Goal: Transaction & Acquisition: Purchase product/service

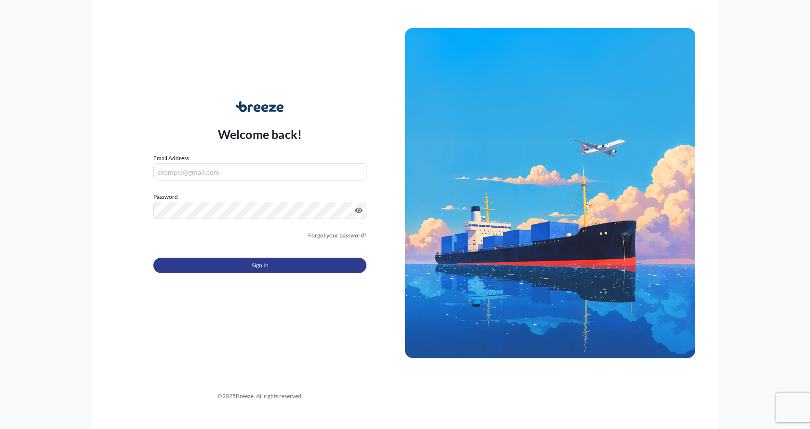
type input "[EMAIL_ADDRESS][DOMAIN_NAME]"
click at [230, 264] on button "Sign In" at bounding box center [259, 265] width 213 height 15
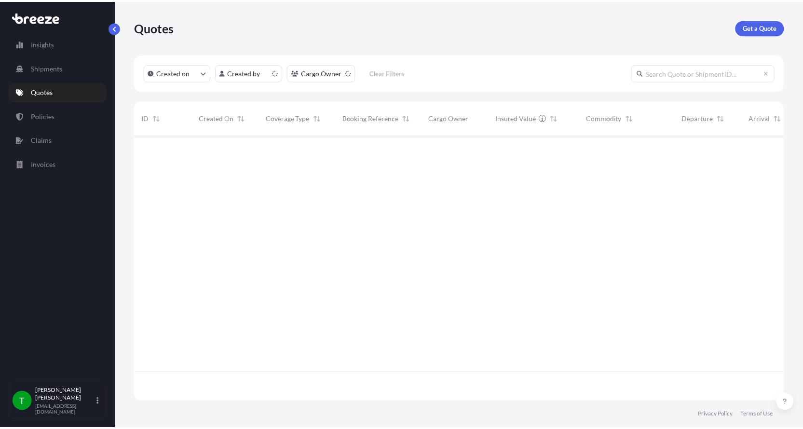
scroll to position [265, 649]
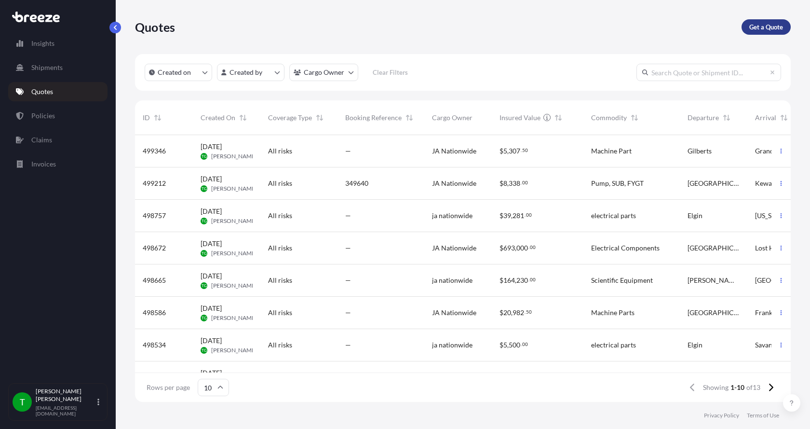
click at [756, 31] on p "Get a Quote" at bounding box center [767, 27] width 34 height 10
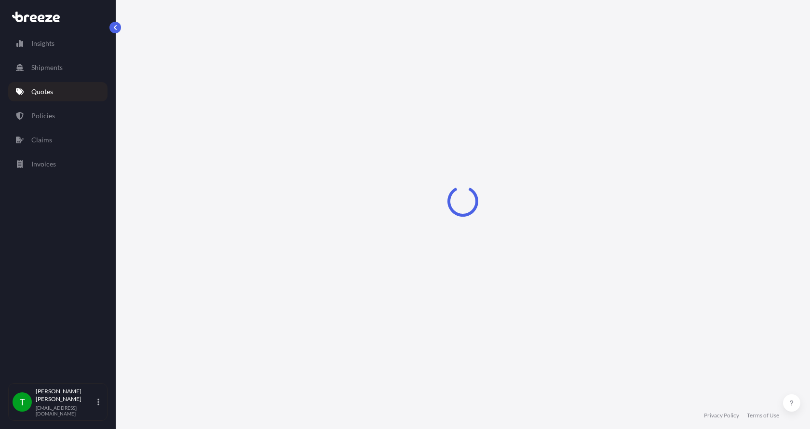
select select "Sea"
select select "1"
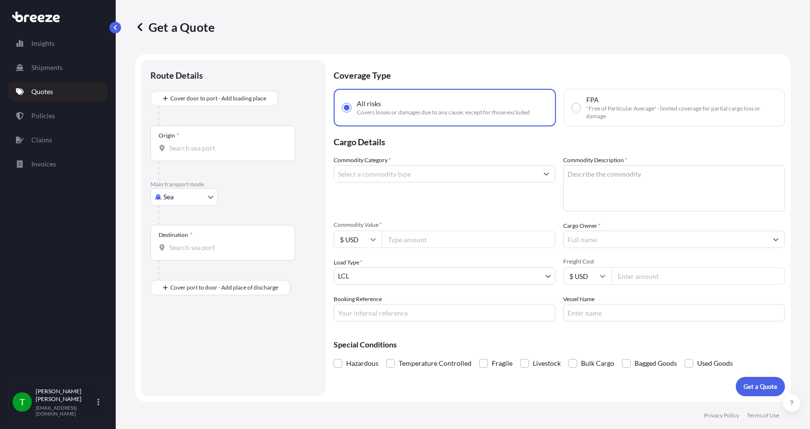
click at [183, 199] on body "Insights Shipments Quotes Policies Claims Invoices T [PERSON_NAME] [EMAIL_ADDRE…" at bounding box center [405, 214] width 810 height 429
click at [180, 254] on span "Road" at bounding box center [176, 257] width 15 height 10
select select "Road"
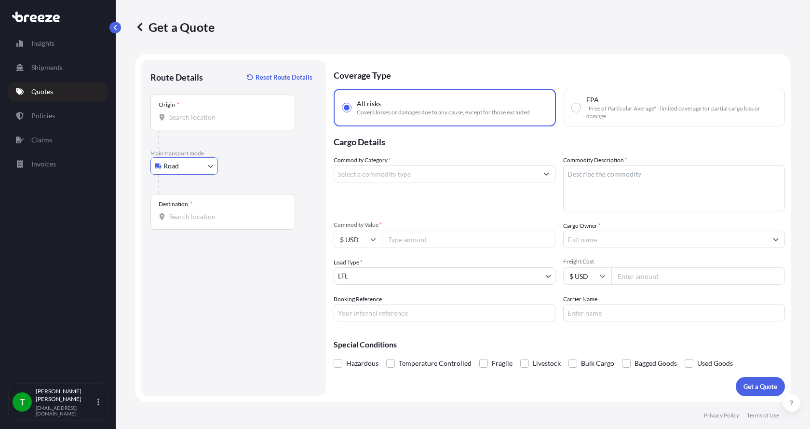
click at [190, 123] on div "Origin *" at bounding box center [223, 113] width 145 height 36
click at [190, 122] on input "Origin *" at bounding box center [226, 117] width 114 height 10
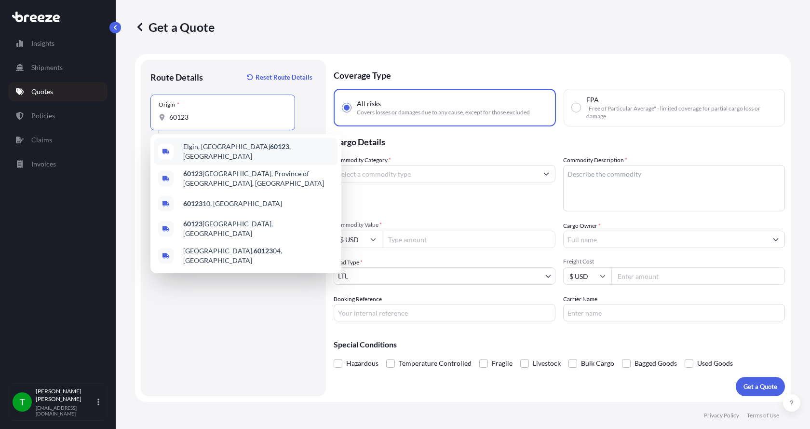
click at [203, 148] on span "Elgin, IL 60123 , [GEOGRAPHIC_DATA]" at bounding box center [258, 151] width 151 height 19
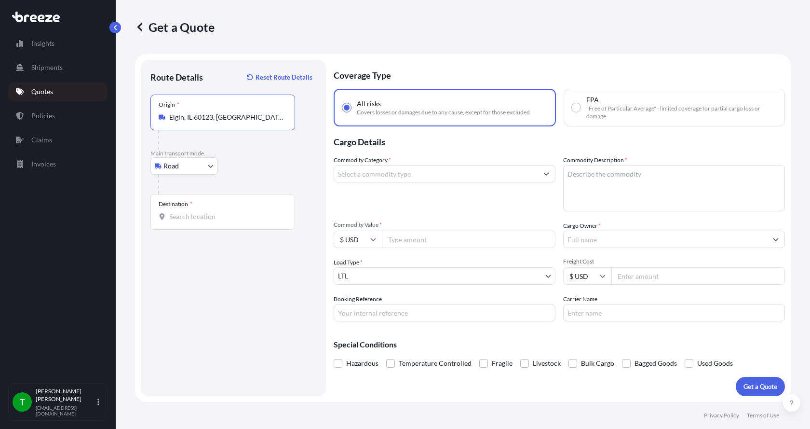
type input "Elgin, IL 60123, [GEOGRAPHIC_DATA]"
click at [178, 223] on div "Destination *" at bounding box center [223, 212] width 145 height 36
click at [178, 221] on input "Destination *" at bounding box center [226, 217] width 114 height 10
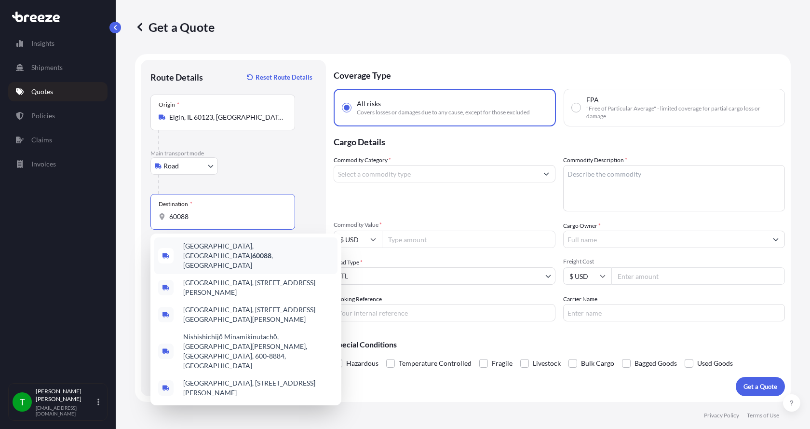
click at [199, 246] on span "[GEOGRAPHIC_DATA] , [GEOGRAPHIC_DATA]" at bounding box center [258, 255] width 151 height 29
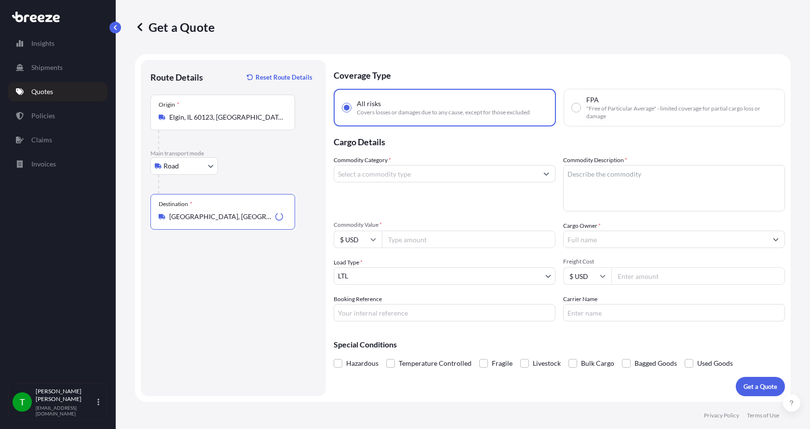
type input "[GEOGRAPHIC_DATA], [GEOGRAPHIC_DATA]"
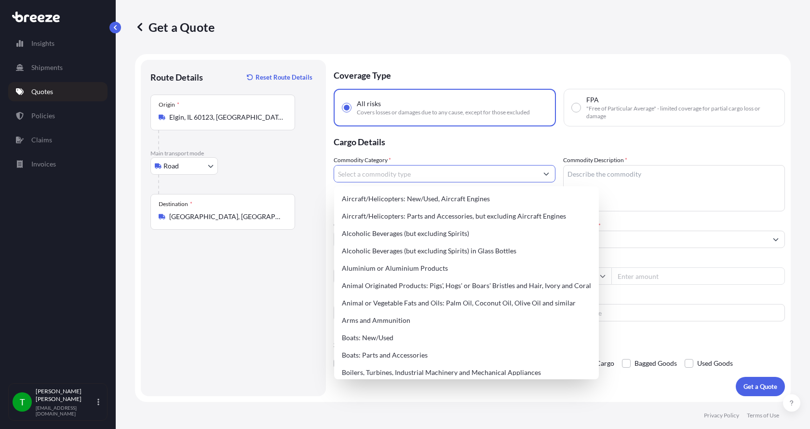
click at [426, 176] on input "Commodity Category *" at bounding box center [436, 173] width 204 height 17
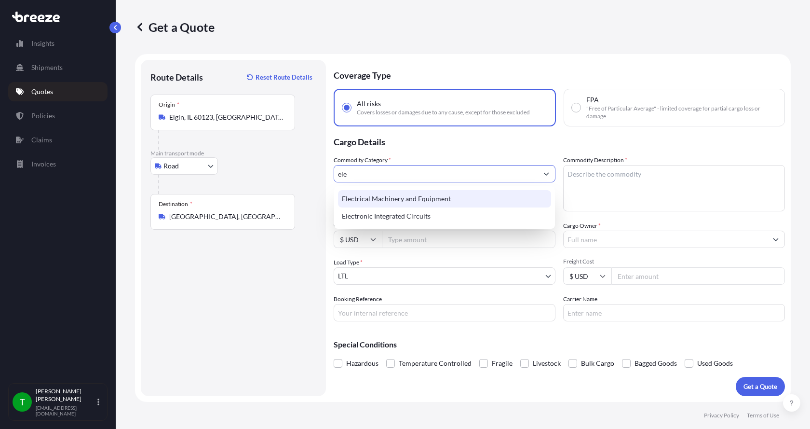
click at [428, 197] on div "Electrical Machinery and Equipment" at bounding box center [444, 198] width 213 height 17
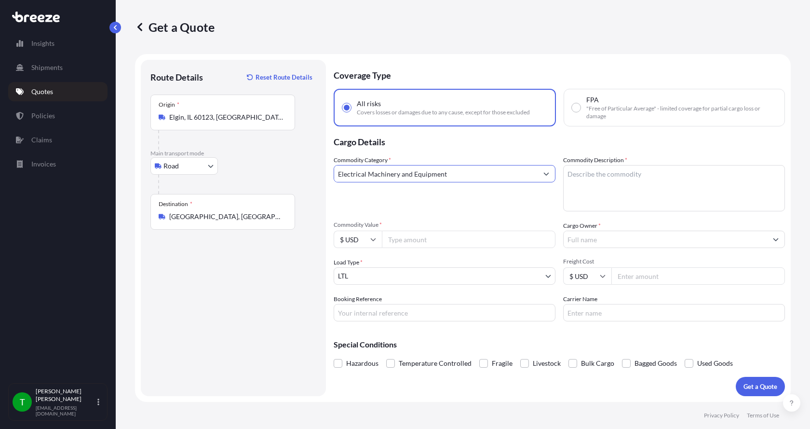
type input "Electrical Machinery and Equipment"
click at [626, 194] on textarea "Commodity Description *" at bounding box center [674, 188] width 222 height 46
type textarea "circuit breakers"
type input "2804"
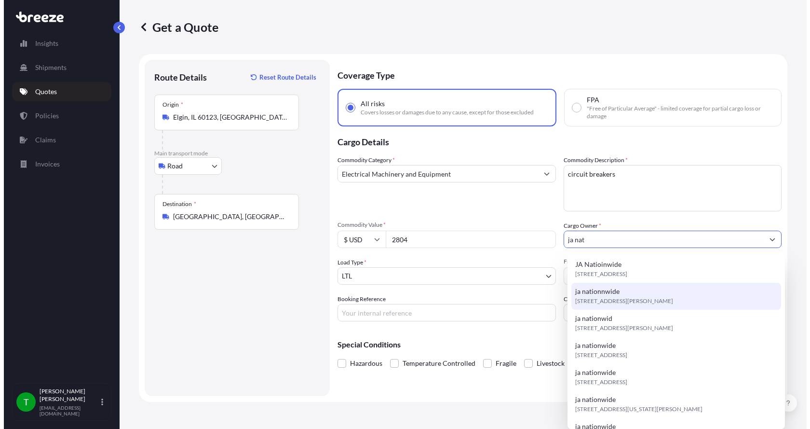
scroll to position [145, 0]
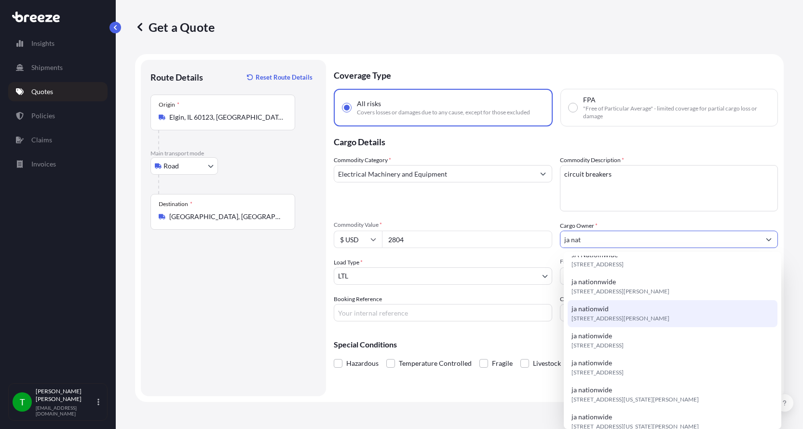
click at [630, 313] on div "ja nationwid [STREET_ADDRESS][PERSON_NAME]" at bounding box center [673, 313] width 210 height 27
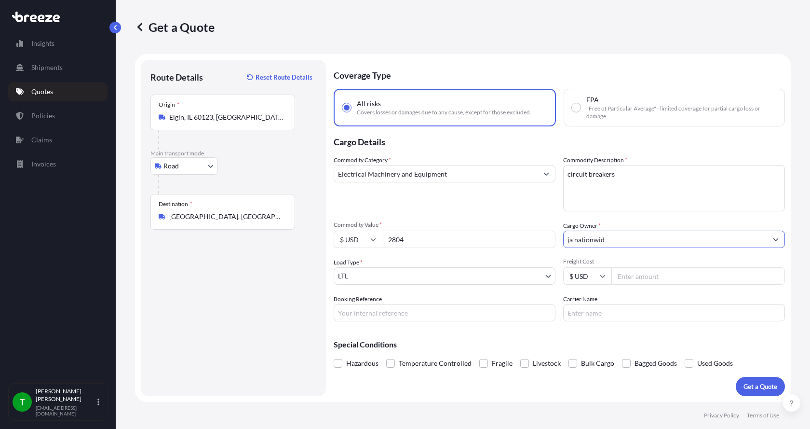
type input "ja nationwid"
click at [624, 269] on input "Freight Cost" at bounding box center [699, 275] width 174 height 17
type input "125"
click at [770, 384] on p "Get a Quote" at bounding box center [761, 387] width 34 height 10
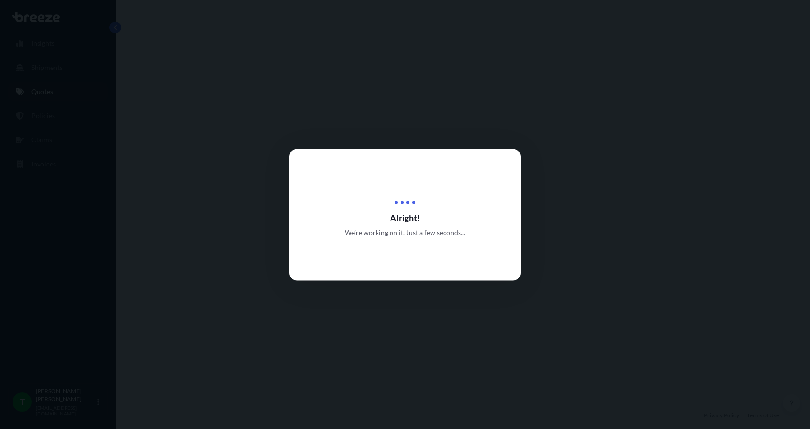
select select "Road"
select select "1"
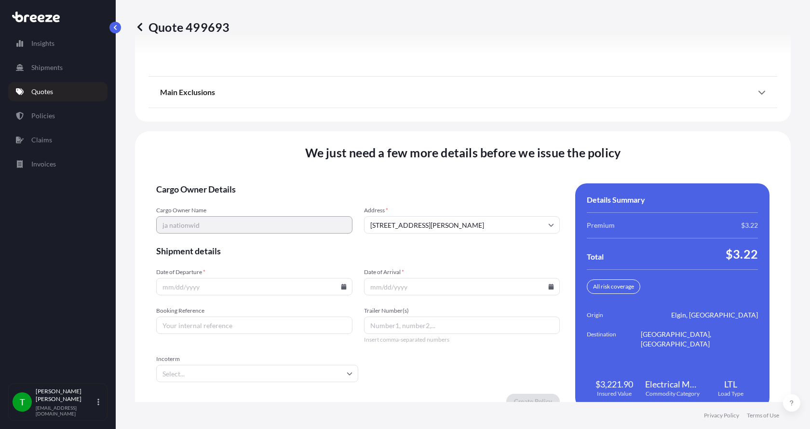
scroll to position [1269, 0]
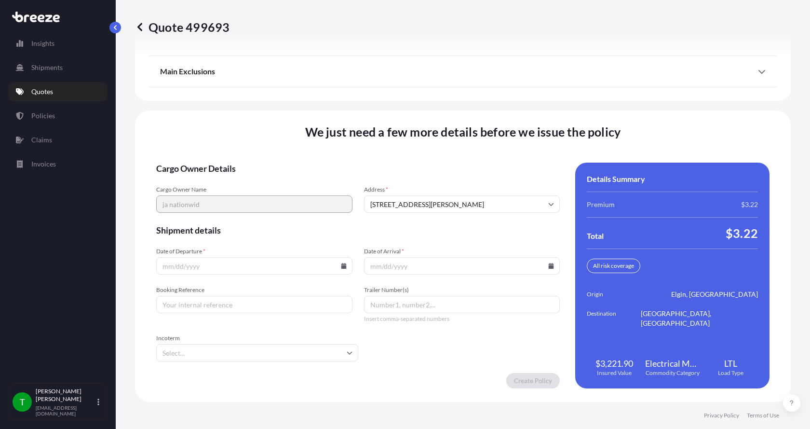
click at [340, 269] on input "Date of Departure *" at bounding box center [254, 265] width 196 height 17
click at [341, 267] on icon at bounding box center [343, 266] width 5 height 6
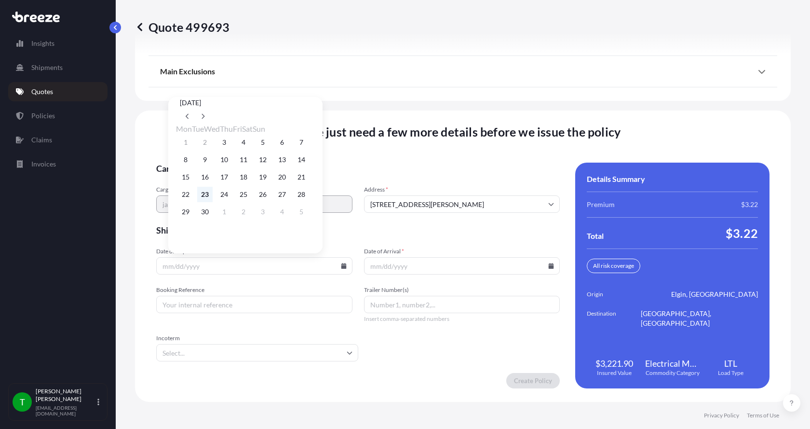
click at [209, 196] on button "23" at bounding box center [204, 194] width 15 height 15
type input "[DATE]"
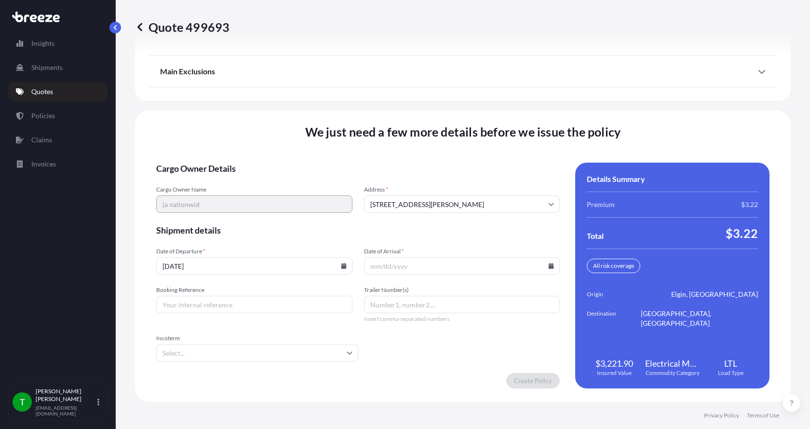
click at [543, 264] on input "Date of Arrival *" at bounding box center [462, 265] width 196 height 17
click at [549, 265] on icon at bounding box center [551, 266] width 5 height 6
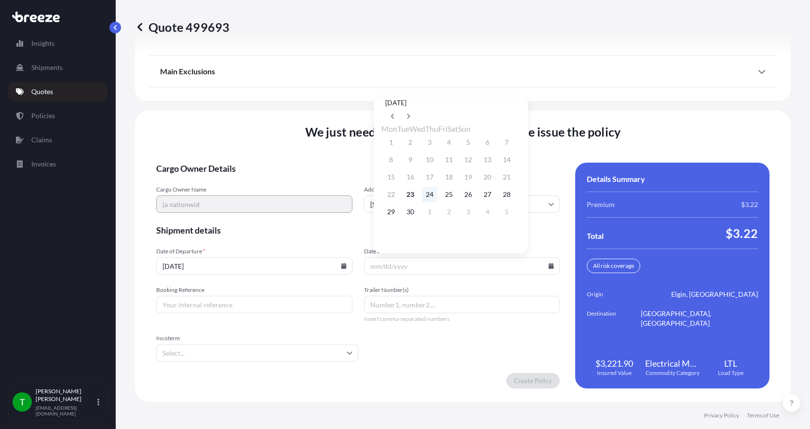
click at [434, 196] on button "24" at bounding box center [429, 194] width 15 height 15
type input "[DATE]"
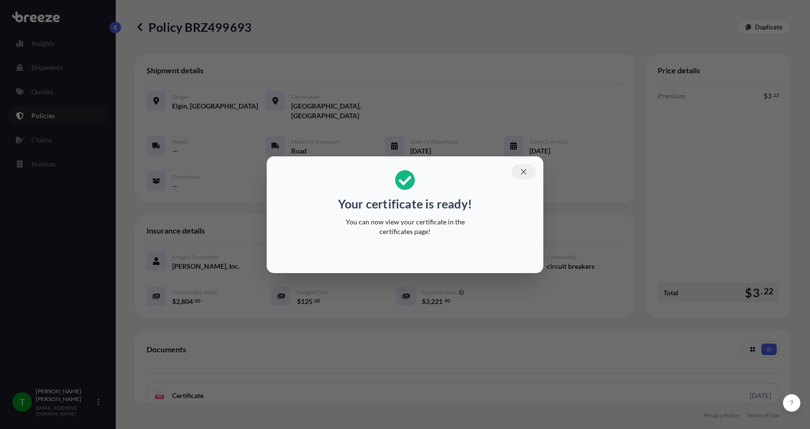
click at [527, 171] on icon "button" at bounding box center [524, 171] width 9 height 9
